Goal: Task Accomplishment & Management: Manage account settings

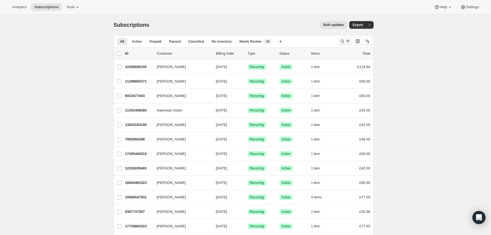
click at [345, 40] on icon "Search and filter results" at bounding box center [341, 41] width 5 height 5
click at [347, 40] on icon "Search and filter results" at bounding box center [347, 41] width 5 height 5
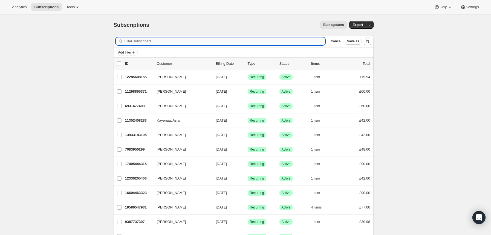
click at [281, 40] on input "Filter subscribers" at bounding box center [224, 41] width 201 height 8
paste input "[EMAIL_ADDRESS][DOMAIN_NAME]"
type input "[EMAIL_ADDRESS][DOMAIN_NAME]"
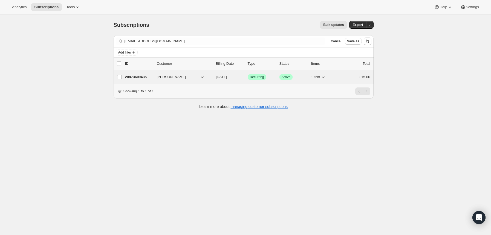
click at [275, 76] on div "Success Recurring" at bounding box center [261, 76] width 27 height 5
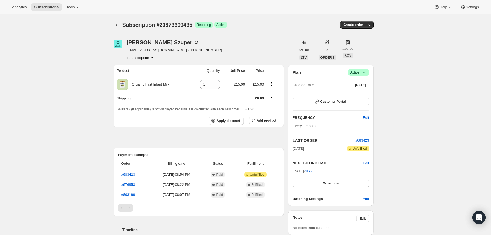
click at [367, 73] on icon at bounding box center [363, 72] width 5 height 5
click at [359, 91] on span "Cancel subscription" at bounding box center [360, 93] width 31 height 4
click at [367, 73] on icon at bounding box center [363, 72] width 5 height 5
click at [360, 91] on span "Cancel subscription" at bounding box center [360, 93] width 31 height 4
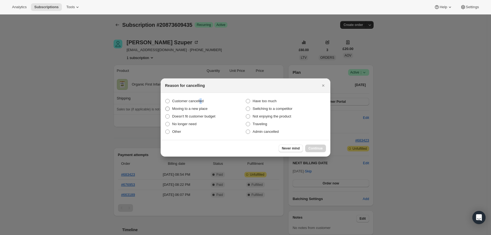
drag, startPoint x: 201, startPoint y: 101, endPoint x: 215, endPoint y: 111, distance: 17.2
click at [199, 101] on span "Customer cancelled" at bounding box center [187, 101] width 31 height 4
click at [167, 102] on span ":rck:" at bounding box center [167, 101] width 4 height 4
click at [165, 99] on input "Customer cancelled" at bounding box center [165, 99] width 0 height 0
radio input "true"
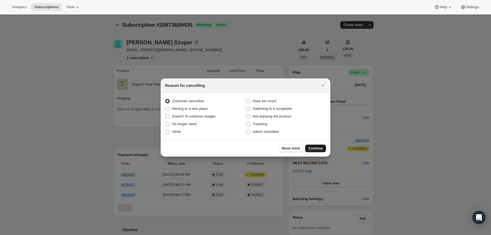
click at [315, 147] on span "Continue" at bounding box center [315, 148] width 14 height 4
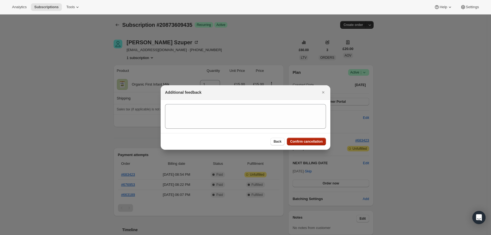
click at [300, 140] on span "Confirm cancellation" at bounding box center [306, 142] width 33 height 4
